Goal: Task Accomplishment & Management: Manage account settings

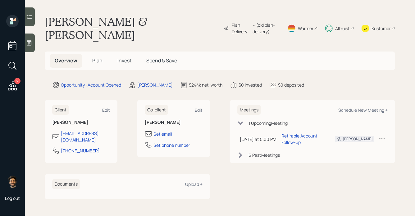
click at [126, 57] on span "Invest" at bounding box center [124, 60] width 14 height 7
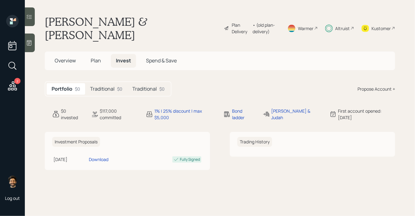
click at [113, 86] on h5 "Traditional" at bounding box center [102, 89] width 25 height 6
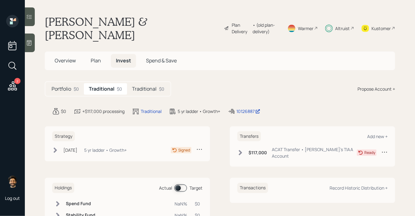
click at [109, 147] on div "5 yr ladder • Growth+" at bounding box center [105, 150] width 43 height 7
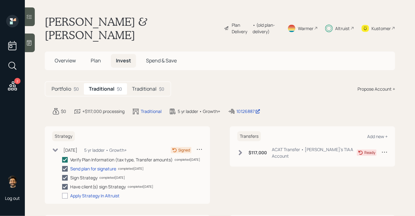
click at [66, 194] on div "Strategy [DATE] [DATE] 5:20 PM EDT 5 yr ladder • Growth+ Signed Verify Plan Inf…" at bounding box center [127, 165] width 165 height 78
click at [66, 193] on div at bounding box center [65, 196] width 6 height 6
click at [62, 196] on input "checkbox" at bounding box center [62, 196] width 0 height 0
checkbox input "true"
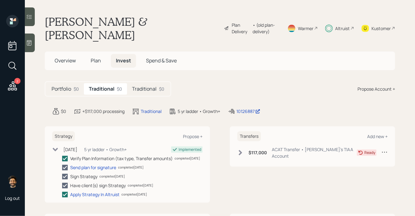
click at [144, 86] on h5 "Traditional" at bounding box center [144, 89] width 25 height 6
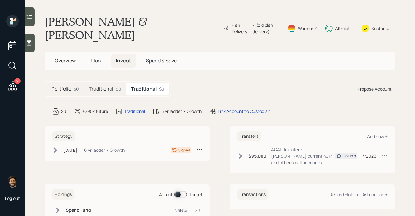
click at [74, 133] on div "Strategy [DATE] [DATE] 5:20 PM EDT 6 yr ladder • Growth Signed" at bounding box center [127, 143] width 165 height 35
click at [70, 147] on div "[DATE]" at bounding box center [70, 150] width 14 height 7
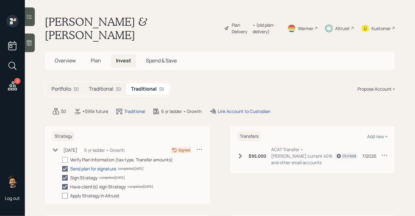
click at [64, 193] on div at bounding box center [65, 196] width 6 height 6
click at [62, 196] on input "checkbox" at bounding box center [62, 196] width 0 height 0
checkbox input "true"
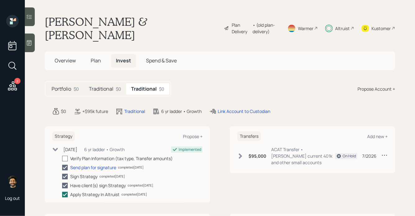
click at [65, 156] on div at bounding box center [65, 159] width 6 height 6
click at [62, 158] on input "checkbox" at bounding box center [62, 158] width 0 height 0
checkbox input "true"
click at [240, 153] on icon at bounding box center [240, 156] width 6 height 6
